Goal: Task Accomplishment & Management: Use online tool/utility

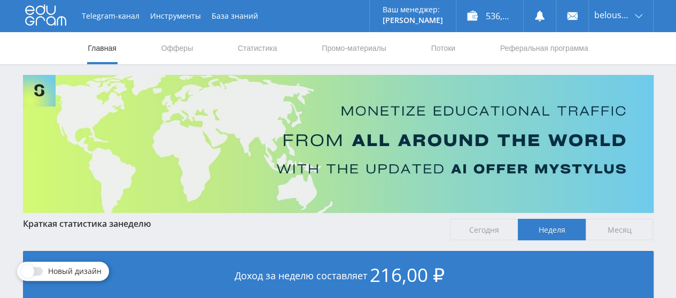
click at [245, 44] on link "Статистика" at bounding box center [258, 48] width 42 height 32
click at [179, 45] on link "Офферы" at bounding box center [177, 48] width 34 height 32
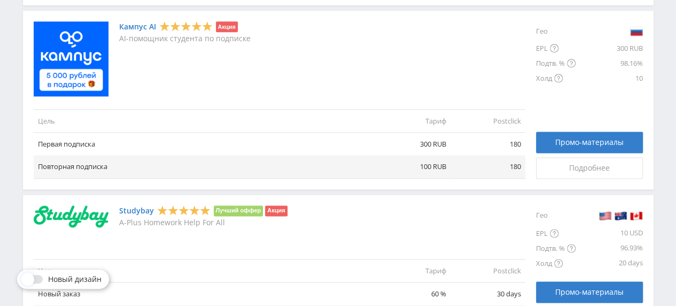
scroll to position [588, 0]
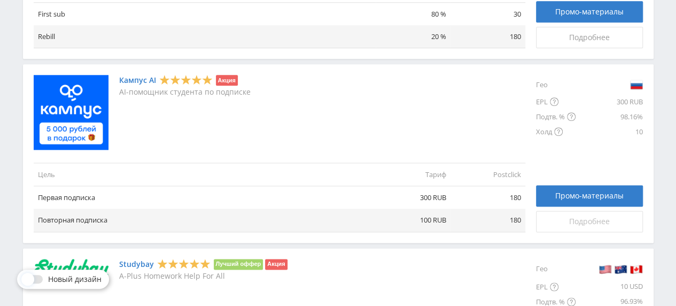
click at [595, 227] on link "Подробнее" at bounding box center [589, 221] width 107 height 21
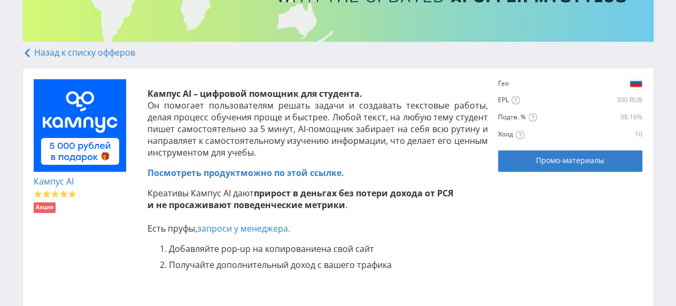
scroll to position [107, 0]
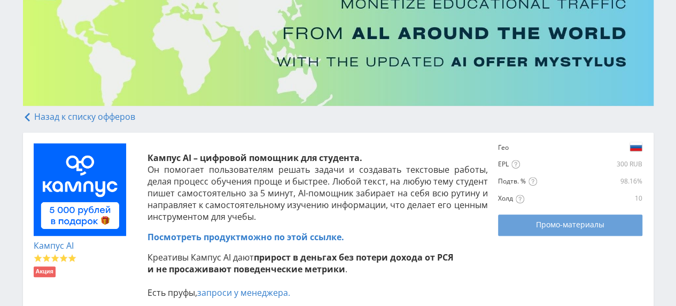
click at [554, 227] on span "Промо-материалы" at bounding box center [570, 224] width 68 height 9
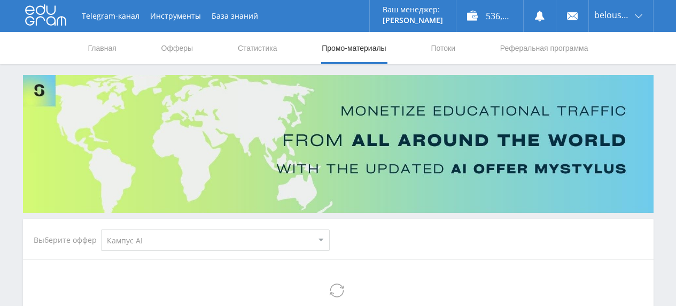
select select "340"
